Goal: Information Seeking & Learning: Check status

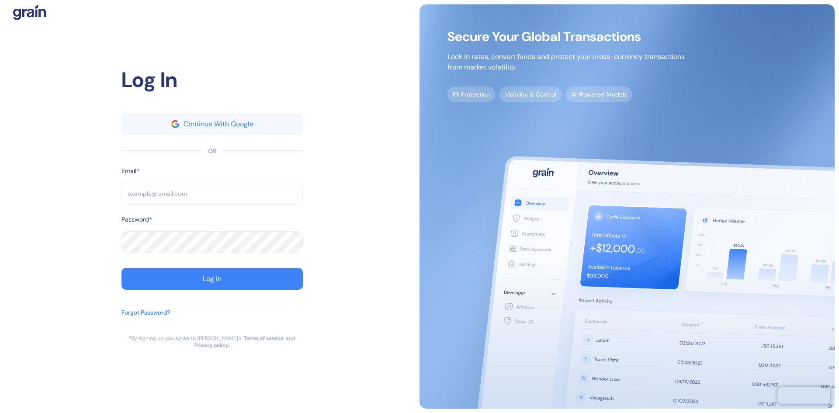
click at [166, 191] on input "text" at bounding box center [212, 194] width 181 height 22
click at [167, 197] on input "text" at bounding box center [212, 194] width 181 height 22
type input "[EMAIL_ADDRESS][DOMAIN_NAME]"
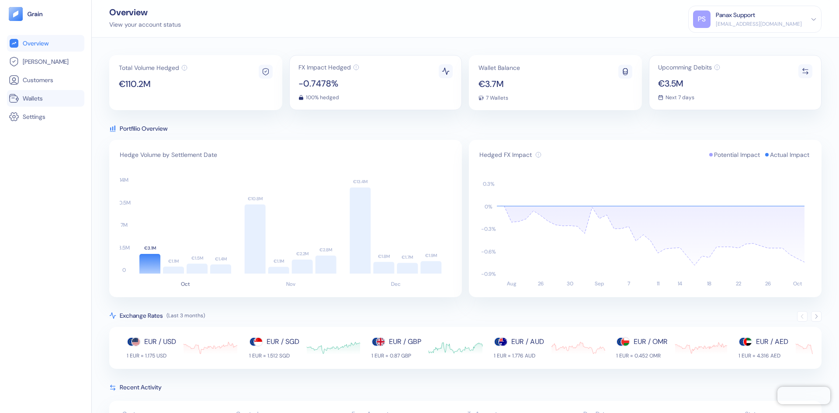
click at [33, 97] on span "Wallets" at bounding box center [33, 98] width 20 height 9
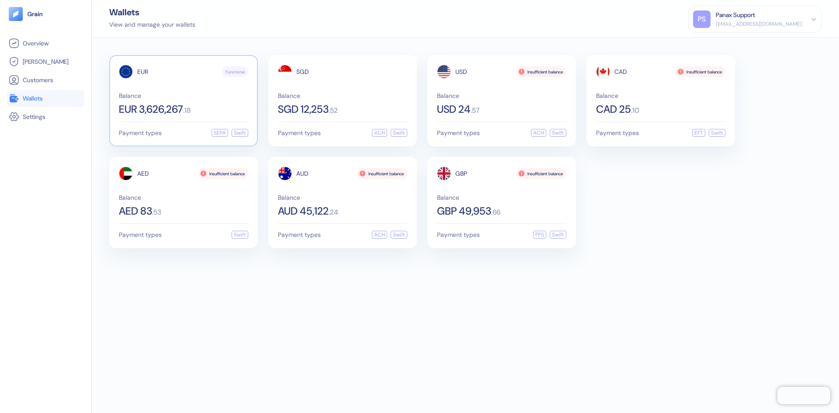
click at [182, 86] on div "EUR Functional Balance EUR 3,626,267 . 18" at bounding box center [183, 90] width 129 height 50
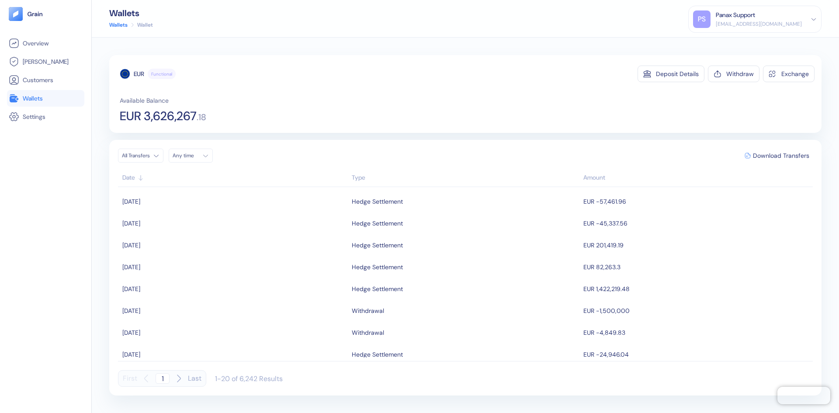
click at [188, 155] on div "Any time" at bounding box center [186, 155] width 26 height 7
click at [180, 176] on icon "Go to previous month" at bounding box center [180, 174] width 7 height 7
click at [205, 223] on button "17" at bounding box center [203, 225] width 10 height 10
click at [190, 248] on button "30" at bounding box center [192, 249] width 10 height 10
click at [265, 134] on div "EUR Functional Deposit Details Withdraw Exchange Available Balance EUR 3,626,26…" at bounding box center [465, 225] width 712 height 340
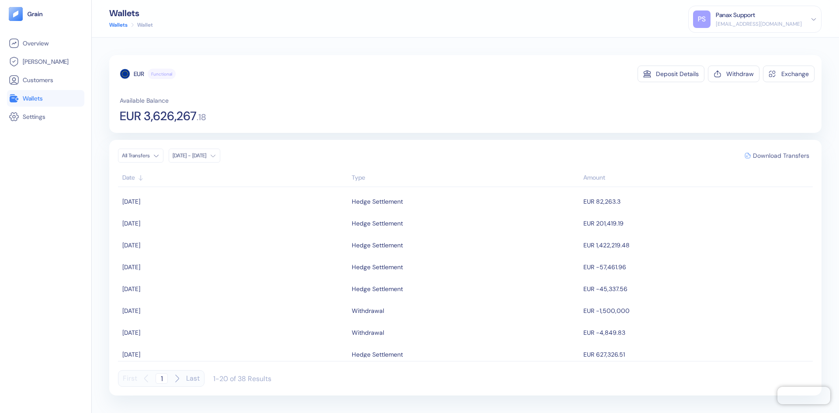
click at [766, 155] on span "Download Transfers" at bounding box center [781, 156] width 56 height 6
drag, startPoint x: 145, startPoint y: 116, endPoint x: 199, endPoint y: 111, distance: 54.5
click at [199, 111] on div "EUR 3,626,267 . 18" at bounding box center [163, 116] width 87 height 12
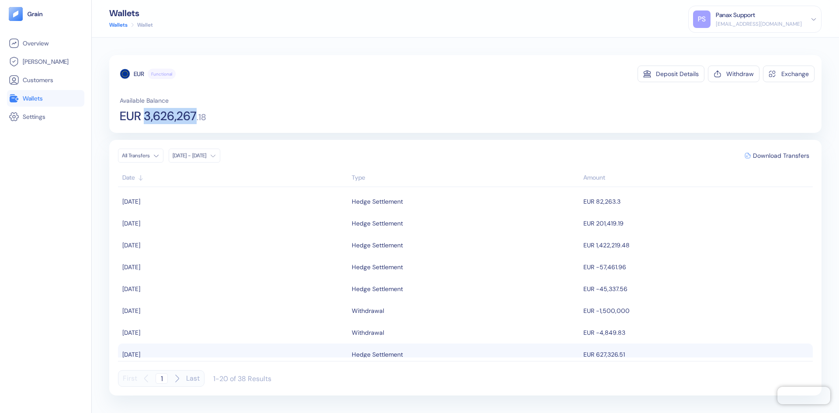
copy span "3,626,267"
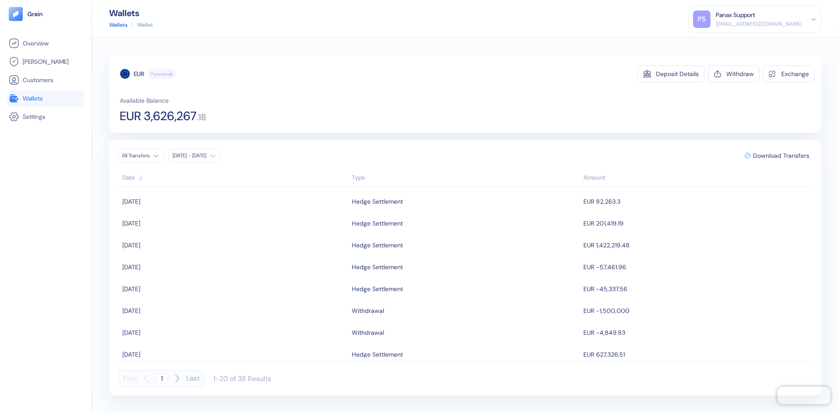
click at [396, 13] on div "Wallets Wallets Wallet PS Panax Support [EMAIL_ADDRESS][DOMAIN_NAME] Sign Out" at bounding box center [465, 19] width 747 height 38
click at [124, 28] on link "Wallets" at bounding box center [118, 25] width 18 height 8
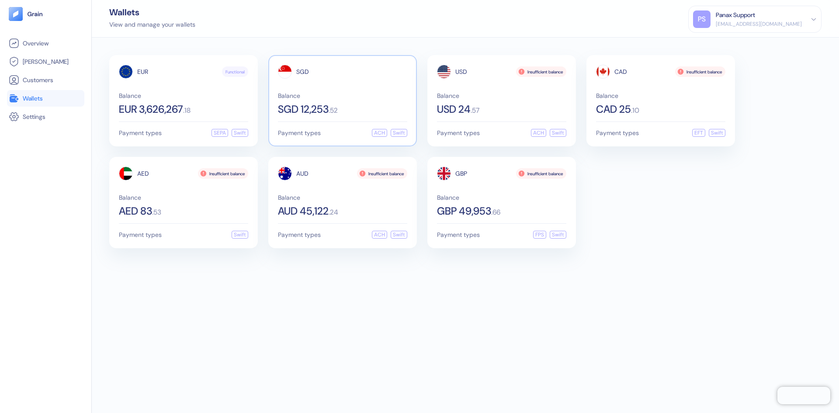
click at [345, 88] on div "SGD Balance SGD 12,253 . 52" at bounding box center [342, 90] width 129 height 50
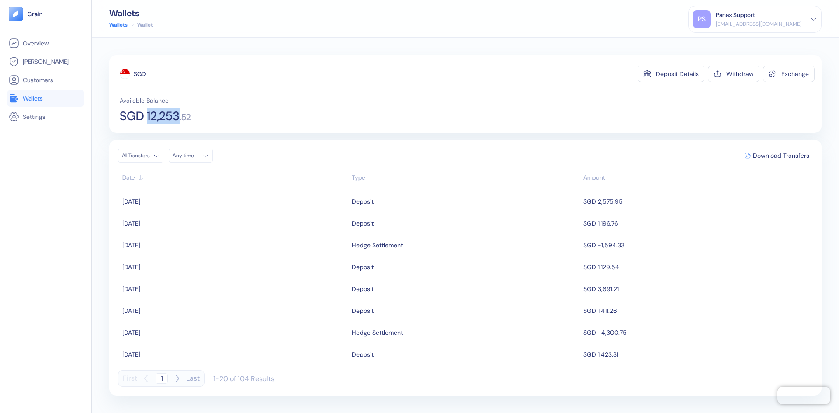
drag, startPoint x: 149, startPoint y: 114, endPoint x: 181, endPoint y: 118, distance: 32.1
click at [180, 118] on span "SGD 12,253" at bounding box center [150, 116] width 60 height 12
copy span "12,253"
click at [186, 156] on div "Any time" at bounding box center [186, 155] width 26 height 7
click at [178, 174] on icon "Go to previous month" at bounding box center [179, 174] width 5 height 3
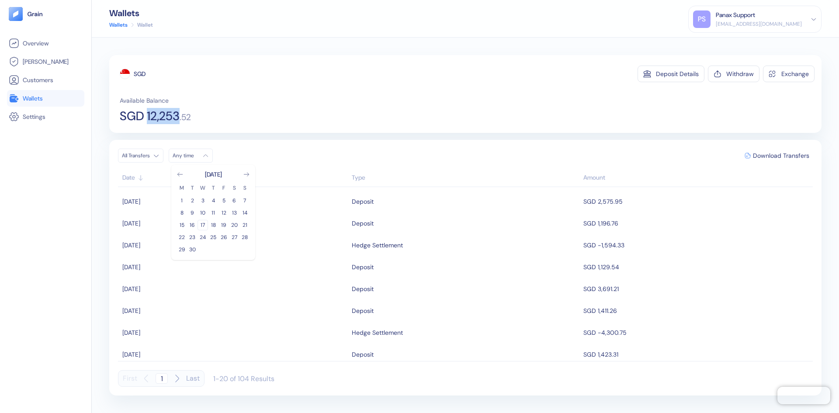
click at [204, 225] on button "17" at bounding box center [203, 225] width 10 height 10
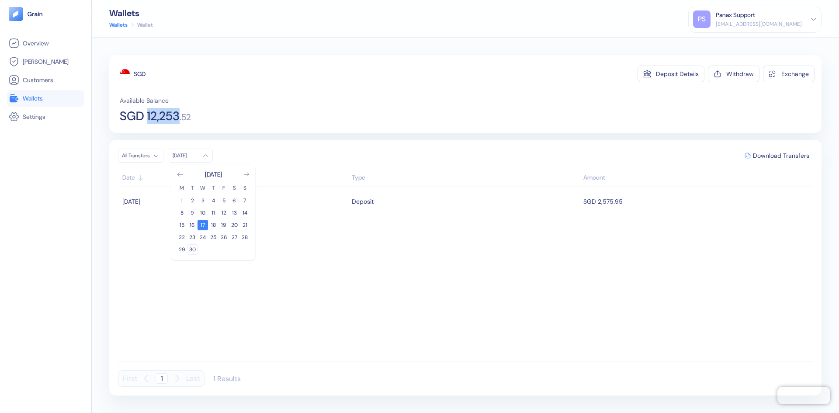
click at [192, 247] on button "30" at bounding box center [192, 249] width 10 height 10
click at [264, 139] on div "SGD Deposit Details Withdraw Exchange Available Balance SGD 12,253 . 52 All Tra…" at bounding box center [465, 225] width 712 height 340
click at [767, 156] on span "Download Transfers" at bounding box center [781, 156] width 56 height 6
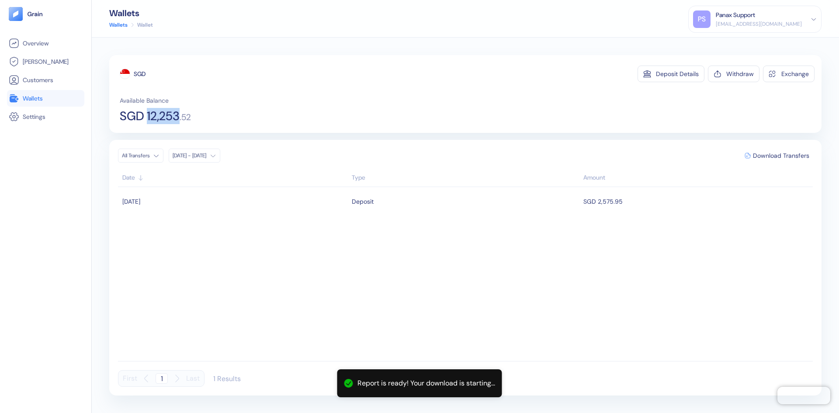
drag, startPoint x: 148, startPoint y: 116, endPoint x: 181, endPoint y: 119, distance: 32.5
click at [180, 119] on span "SGD 12,253" at bounding box center [150, 116] width 60 height 12
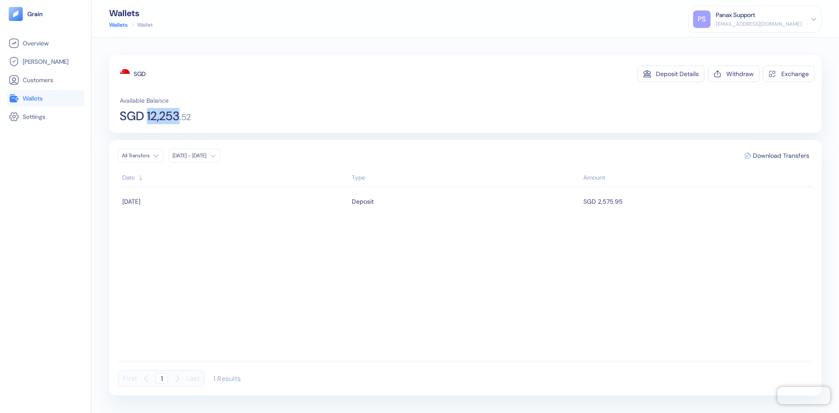
copy span "12,253"
click at [122, 24] on link "Wallets" at bounding box center [118, 25] width 18 height 8
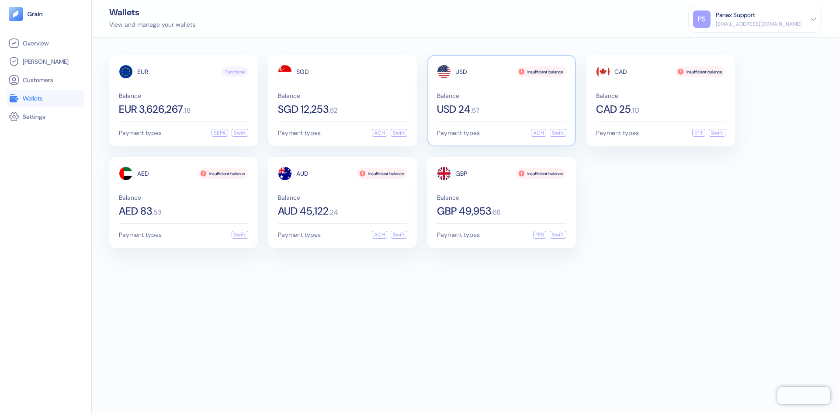
click at [459, 100] on div "Balance USD 24 . 57" at bounding box center [501, 104] width 129 height 22
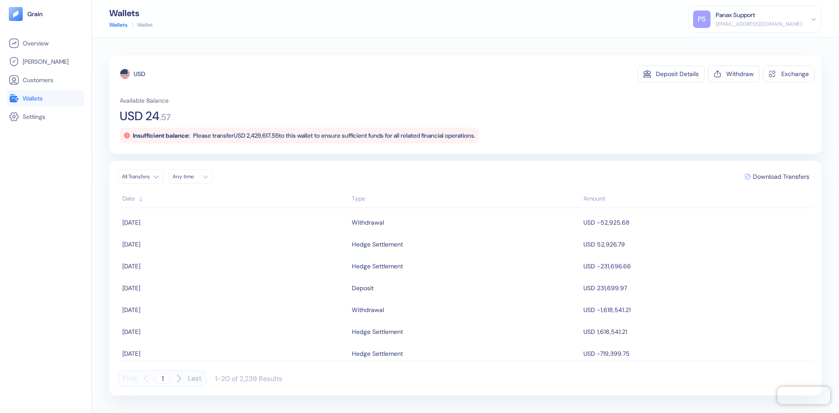
click at [199, 173] on div "Any time" at bounding box center [186, 176] width 26 height 7
click at [181, 195] on icon "Go to previous month" at bounding box center [180, 195] width 7 height 7
click at [212, 245] on button "18" at bounding box center [213, 246] width 10 height 10
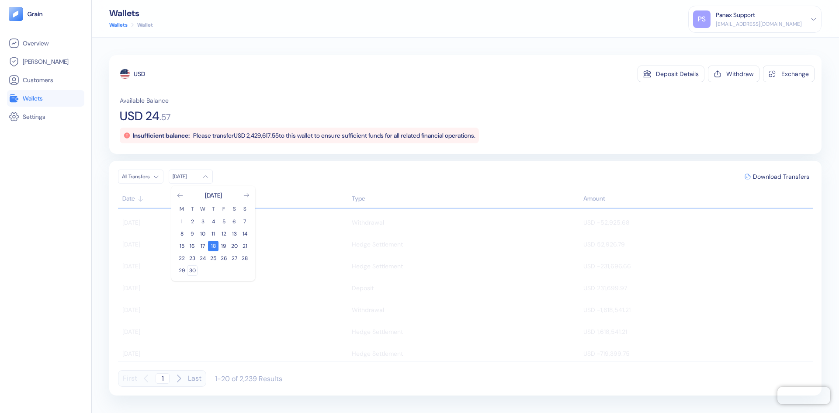
click at [190, 268] on button "30" at bounding box center [192, 270] width 10 height 10
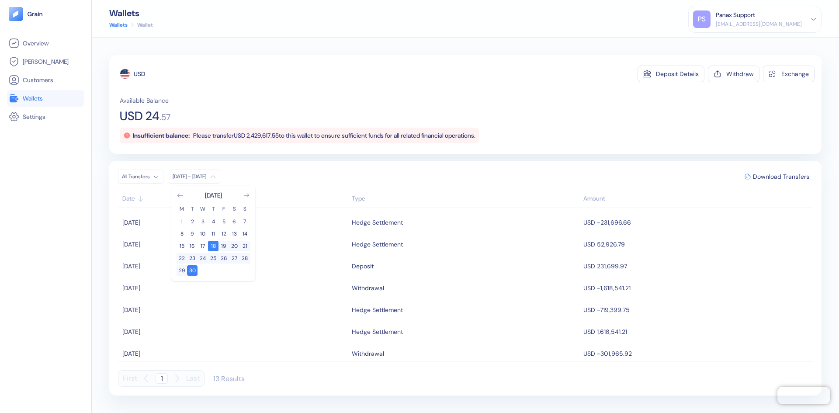
click at [278, 115] on div "Available Balance USD 24 . 57 Insufficient balance: Please transfer USD 2,429,6…" at bounding box center [467, 119] width 695 height 47
click at [770, 178] on span "Download Transfers" at bounding box center [781, 177] width 56 height 6
drag, startPoint x: 147, startPoint y: 113, endPoint x: 159, endPoint y: 115, distance: 11.9
click at [159, 115] on span "USD 24" at bounding box center [140, 116] width 40 height 12
click at [115, 26] on link "Wallets" at bounding box center [118, 25] width 18 height 8
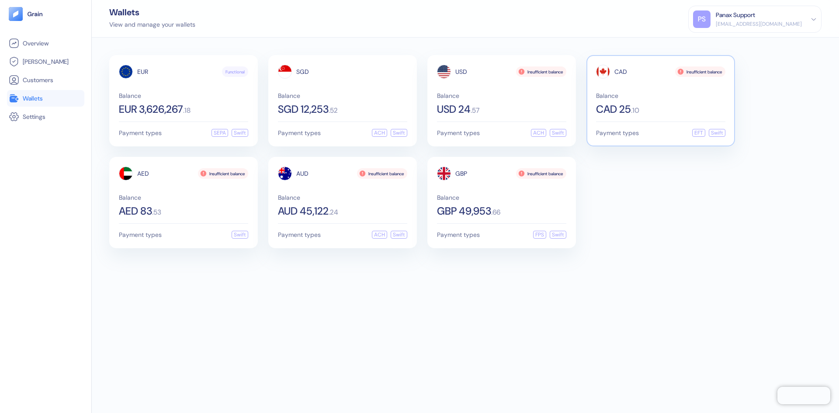
click at [652, 92] on div "CAD Insufficient balance Balance CAD 25 . 10" at bounding box center [660, 90] width 129 height 50
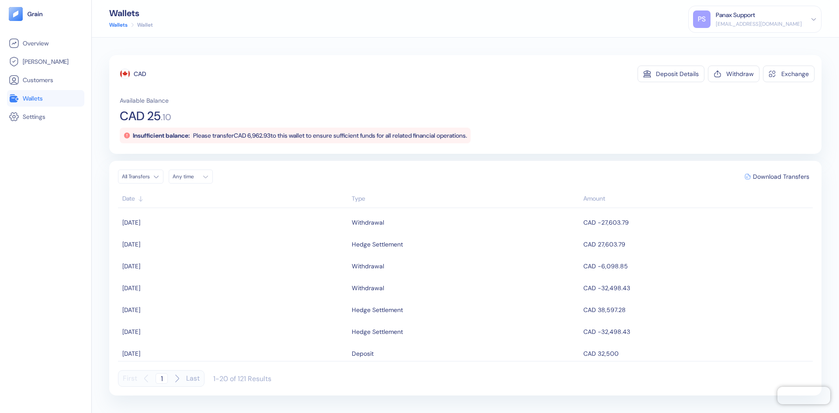
click at [190, 175] on div "Any time" at bounding box center [186, 176] width 26 height 7
click at [178, 195] on icon "Go to previous month" at bounding box center [179, 195] width 5 height 3
click at [214, 245] on button "18" at bounding box center [213, 246] width 10 height 10
click at [192, 270] on button "30" at bounding box center [192, 270] width 10 height 10
click at [341, 181] on div "All Transfers [DATE] - Sep [DATE] M T W T F S S 1 2 3 4 5 6 7 8 9 10 11 12 13 1…" at bounding box center [465, 177] width 695 height 14
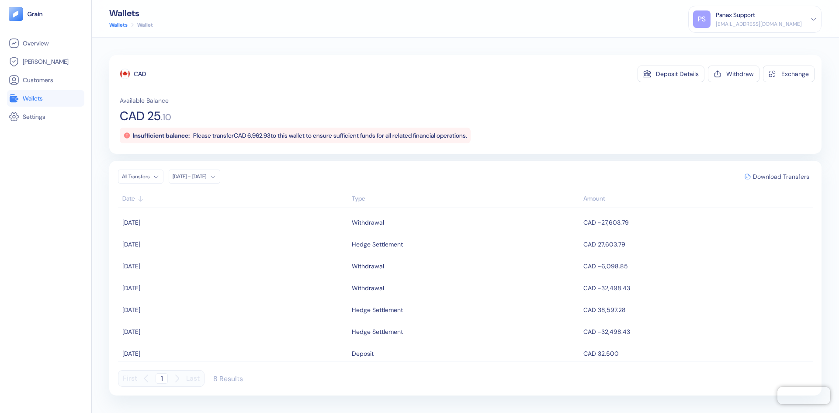
click at [795, 176] on span "Download Transfers" at bounding box center [781, 177] width 56 height 6
click at [116, 25] on link "Wallets" at bounding box center [118, 25] width 18 height 8
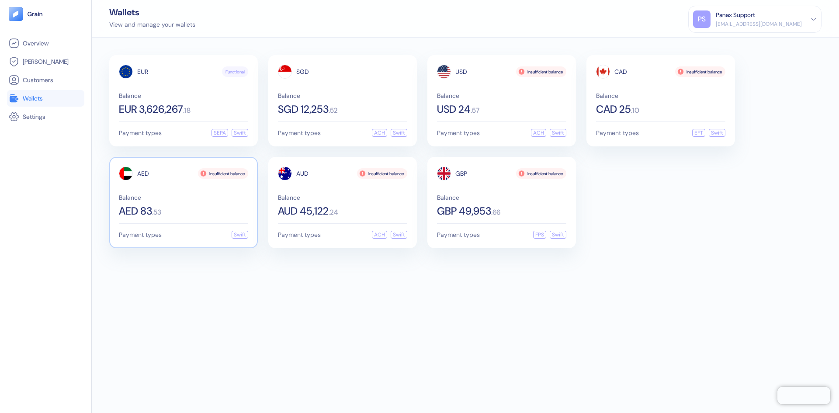
click at [163, 188] on div "AED Insufficient balance Balance AED 83 . 53" at bounding box center [183, 192] width 129 height 50
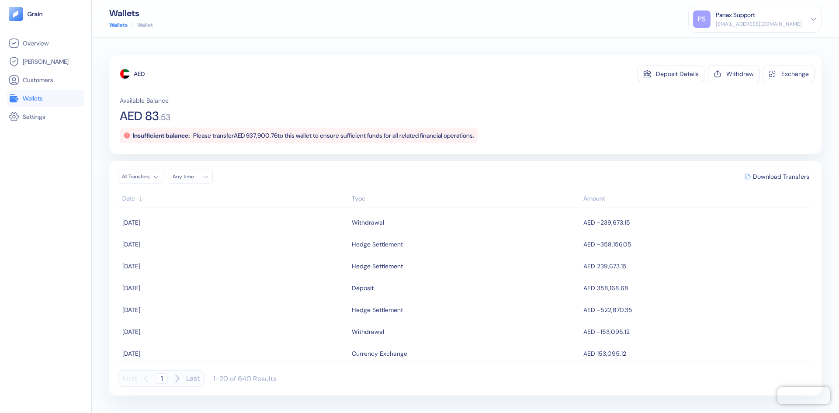
click at [191, 175] on div "Any time" at bounding box center [186, 176] width 26 height 7
click at [183, 196] on icon "Go to previous month" at bounding box center [180, 195] width 7 height 7
click at [205, 244] on button "17" at bounding box center [203, 246] width 10 height 10
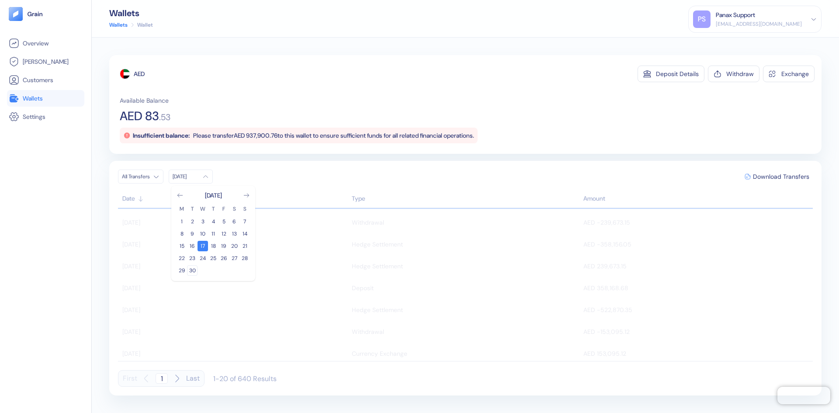
click at [190, 270] on button "30" at bounding box center [192, 270] width 10 height 10
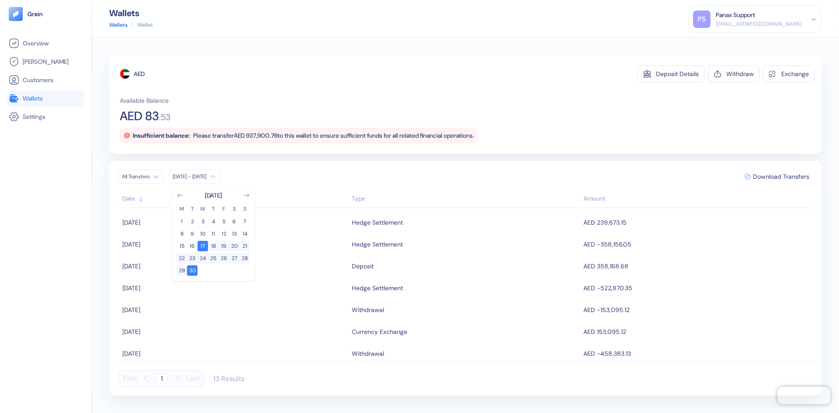
click at [216, 116] on div "Available Balance AED 83 . 53 Insufficient balance: Please transfer AED 937,900…" at bounding box center [467, 119] width 695 height 47
click at [782, 176] on span "Download Transfers" at bounding box center [781, 177] width 56 height 6
click at [124, 28] on link "Wallets" at bounding box center [118, 25] width 18 height 8
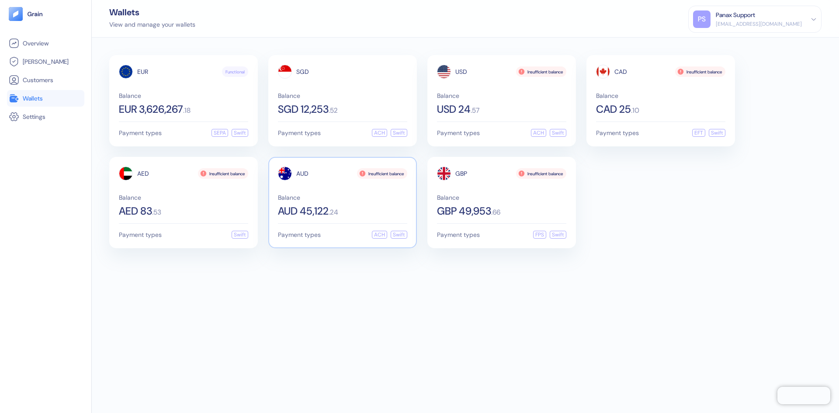
click at [302, 187] on div "AUD Insufficient balance Balance AUD 45,122 . 24" at bounding box center [342, 192] width 129 height 50
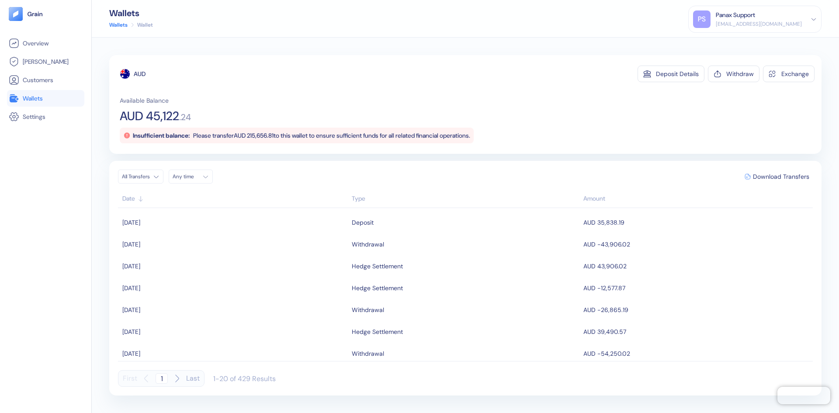
click at [184, 175] on div "Any time" at bounding box center [186, 176] width 26 height 7
click at [180, 196] on icon "Go to previous month" at bounding box center [180, 195] width 7 height 7
click at [210, 243] on button "18" at bounding box center [213, 246] width 10 height 10
click at [200, 246] on button "17" at bounding box center [203, 246] width 10 height 10
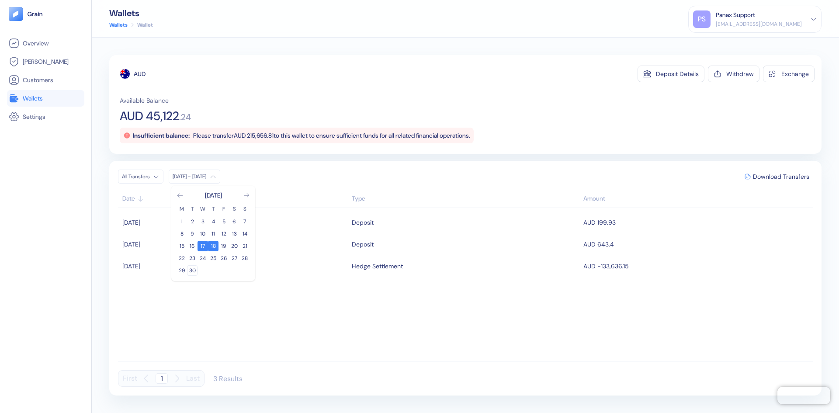
click at [192, 266] on button "30" at bounding box center [192, 270] width 10 height 10
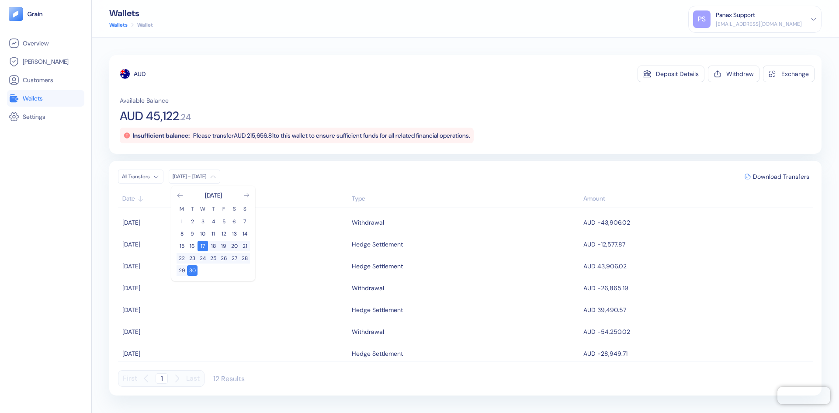
click at [286, 177] on div "All Transfers [DATE] - Sep [DATE] M T W T F S S 1 2 3 4 5 6 7 8 9 10 11 12 13 1…" at bounding box center [465, 177] width 695 height 14
click at [779, 175] on span "Download Transfers" at bounding box center [781, 177] width 56 height 6
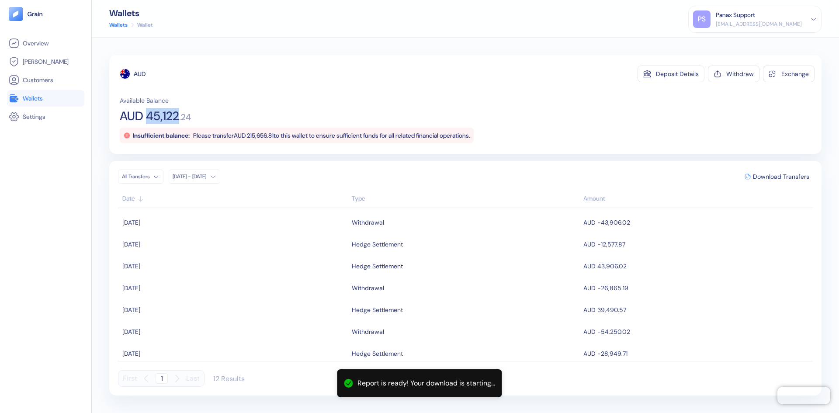
drag, startPoint x: 147, startPoint y: 117, endPoint x: 180, endPoint y: 118, distance: 32.8
click at [179, 118] on span "AUD 45,122" at bounding box center [149, 116] width 59 height 12
copy span "45,122"
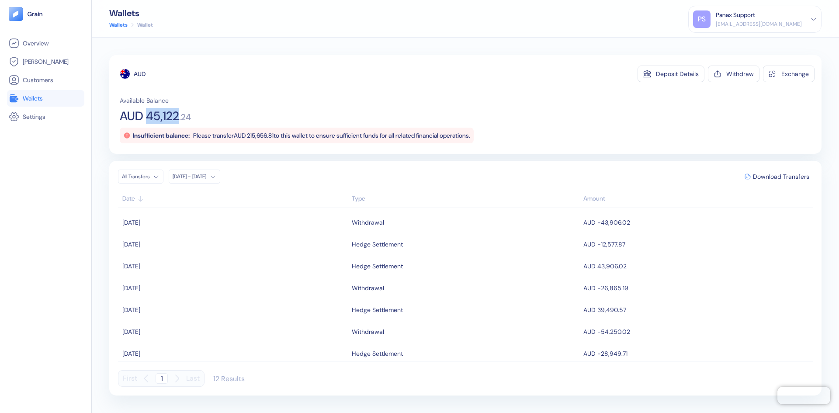
click at [119, 26] on link "Wallets" at bounding box center [118, 25] width 18 height 8
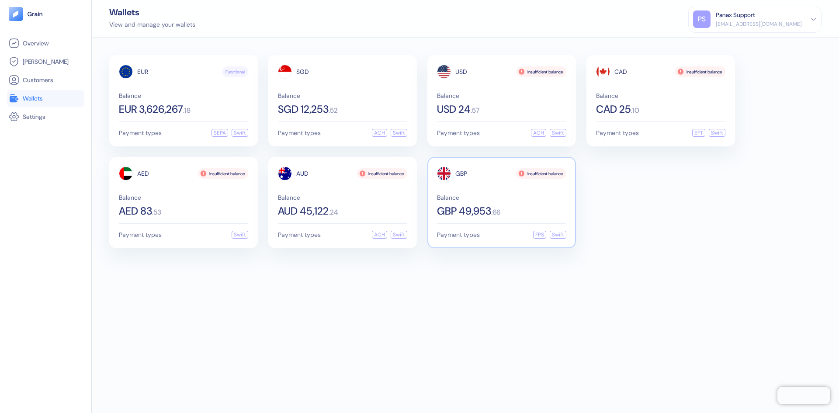
click at [499, 197] on span "Balance" at bounding box center [501, 198] width 129 height 6
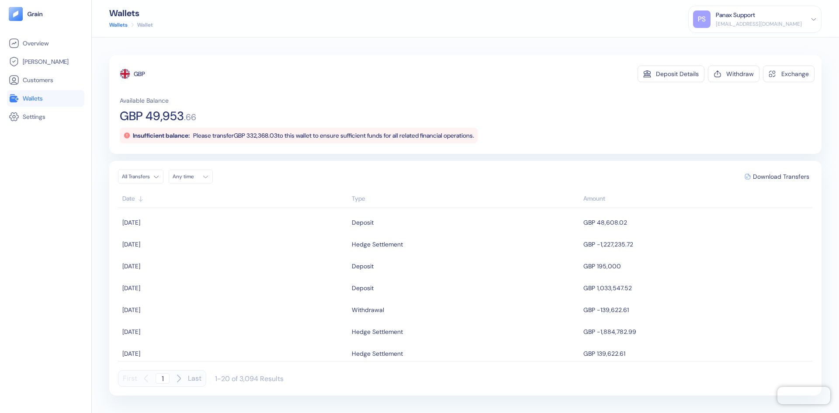
click at [212, 177] on button "Any time" at bounding box center [191, 177] width 44 height 14
click at [183, 199] on div "[DATE]" at bounding box center [213, 195] width 73 height 9
click at [179, 196] on icon "Go to previous month" at bounding box center [179, 195] width 5 height 3
click at [215, 243] on button "18" at bounding box center [213, 246] width 10 height 10
click at [204, 240] on tbody "1 2 3 4 5 6 7 8 9 10 11 12 13 14 15 16 17 18 19 20 21 22 23 24 25 26 27 28 29 30" at bounding box center [213, 245] width 73 height 61
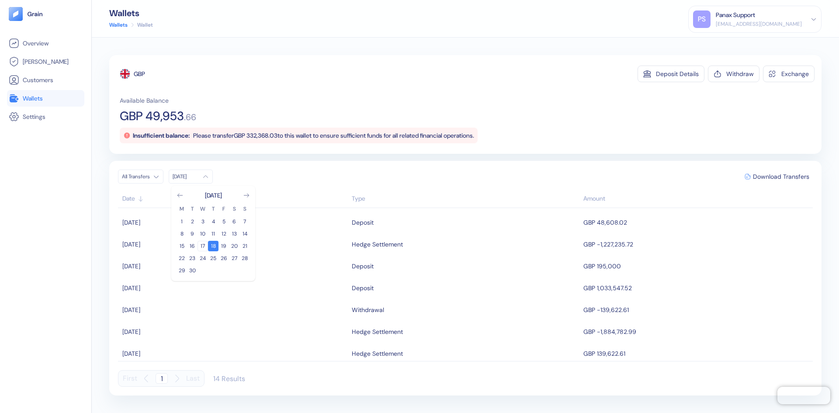
click at [201, 248] on button "17" at bounding box center [203, 246] width 10 height 10
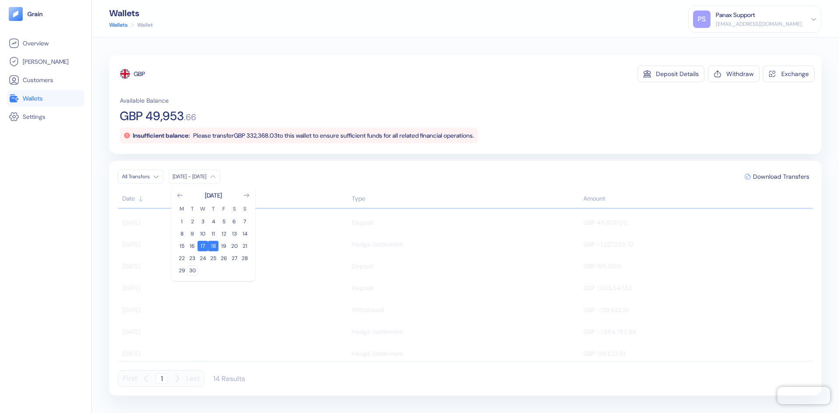
click at [192, 269] on button "30" at bounding box center [192, 270] width 10 height 10
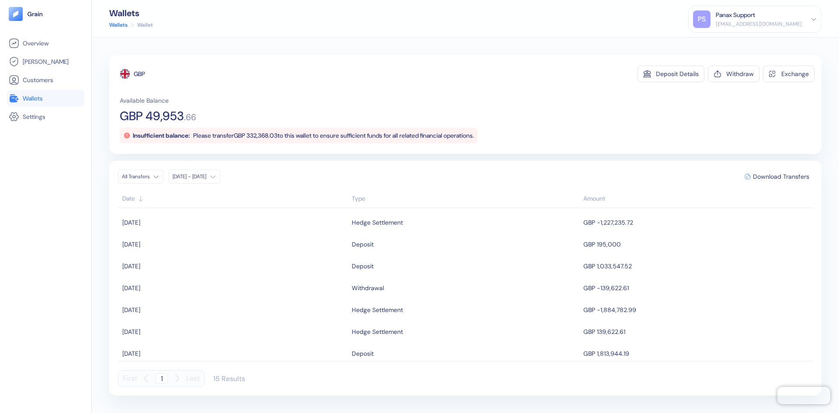
click at [295, 160] on div "GBP Deposit Details Withdraw Exchange Available Balance GBP 49,953 . 66 Insuffi…" at bounding box center [465, 225] width 712 height 340
click at [790, 181] on button "Download Transfers" at bounding box center [777, 176] width 72 height 13
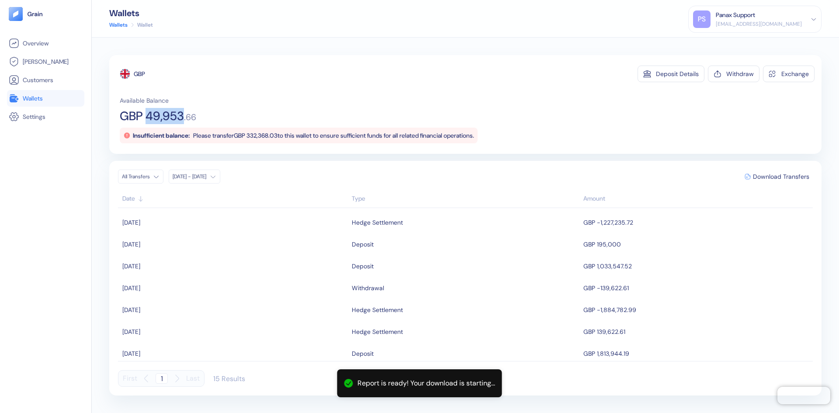
drag, startPoint x: 146, startPoint y: 113, endPoint x: 185, endPoint y: 110, distance: 39.5
click at [184, 110] on span "GBP 49,953" at bounding box center [152, 116] width 64 height 12
copy span "49,953"
